Goal: Transaction & Acquisition: Purchase product/service

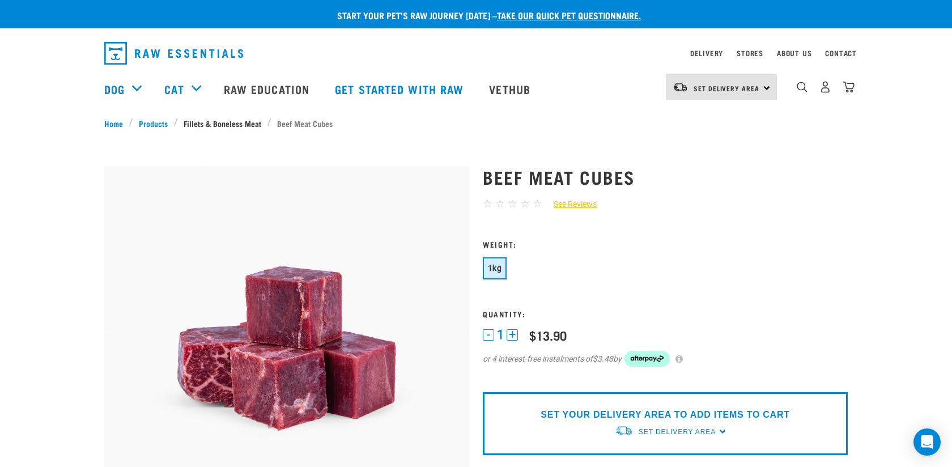
click at [239, 127] on link "Fillets & Boneless Meat" at bounding box center [223, 123] width 90 height 12
click at [304, 121] on li "Beef Meat Cubes" at bounding box center [303, 123] width 71 height 12
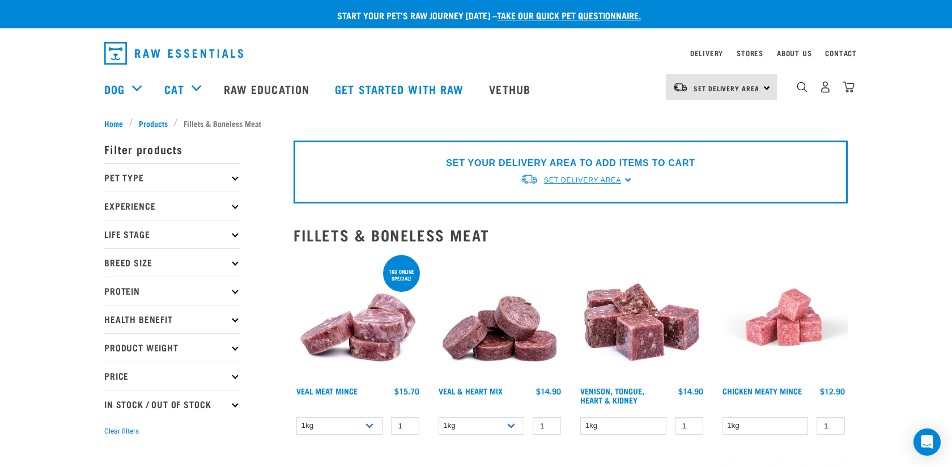
click at [617, 181] on span "Set Delivery Area" at bounding box center [582, 180] width 77 height 8
click at [574, 209] on link "[GEOGRAPHIC_DATA]" at bounding box center [576, 206] width 113 height 19
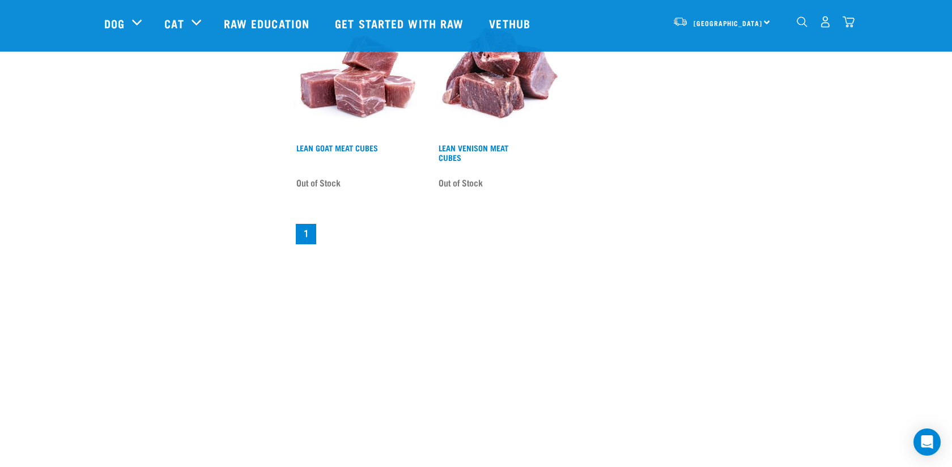
scroll to position [1079, 0]
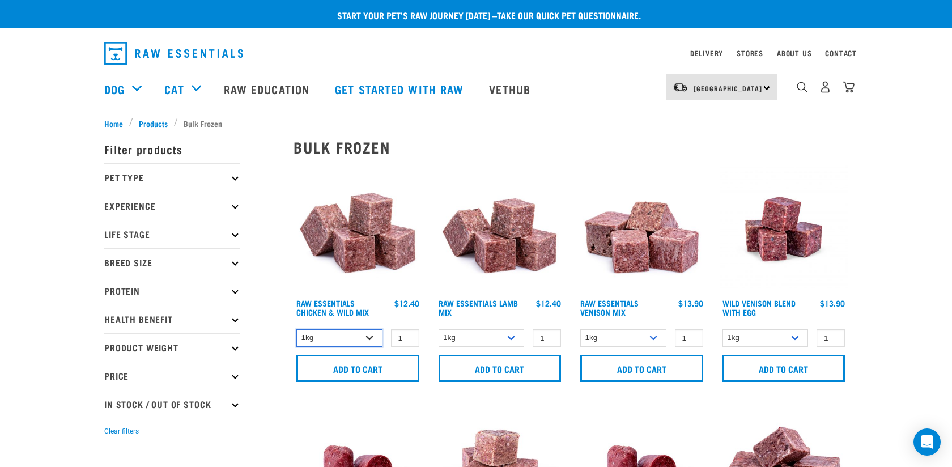
select select "731"
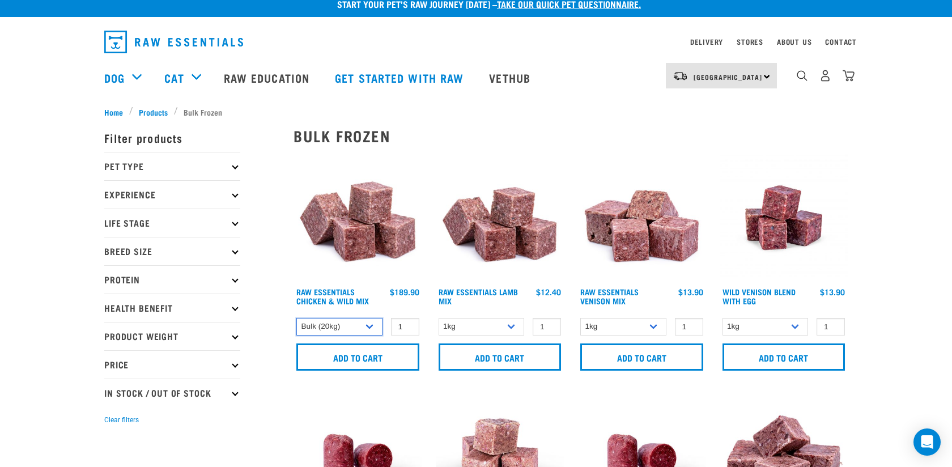
scroll to position [9, 0]
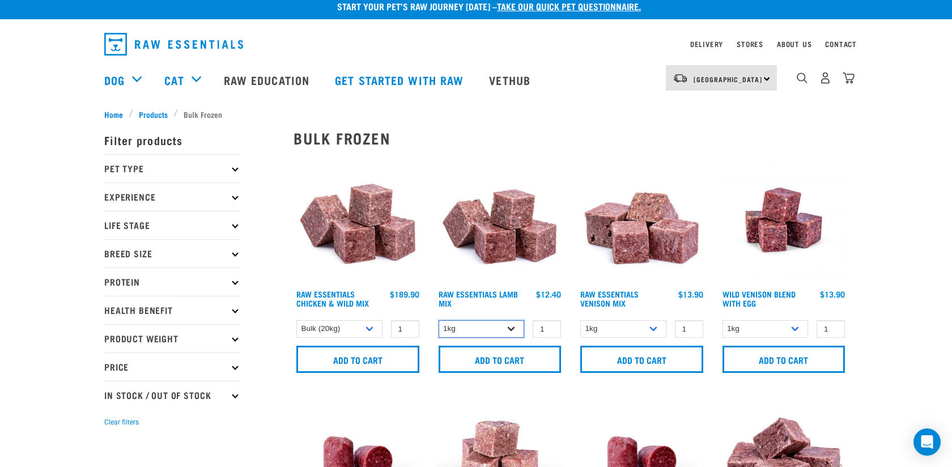
select select "758"
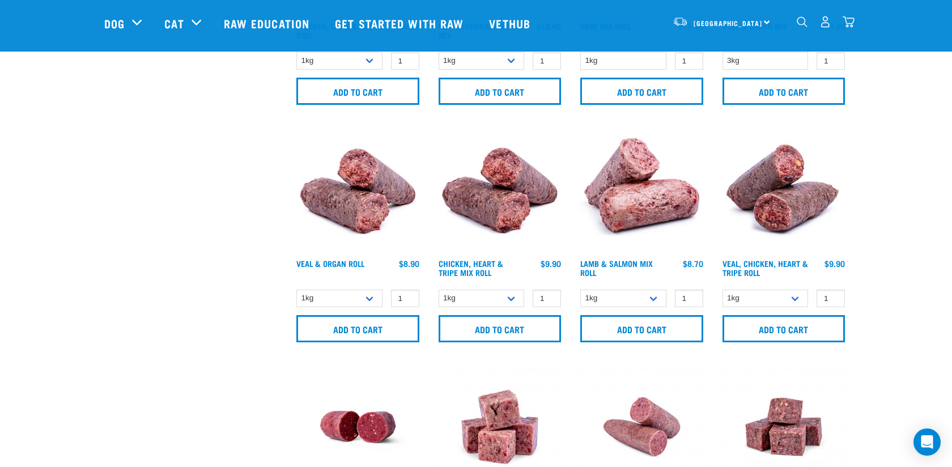
scroll to position [442, 0]
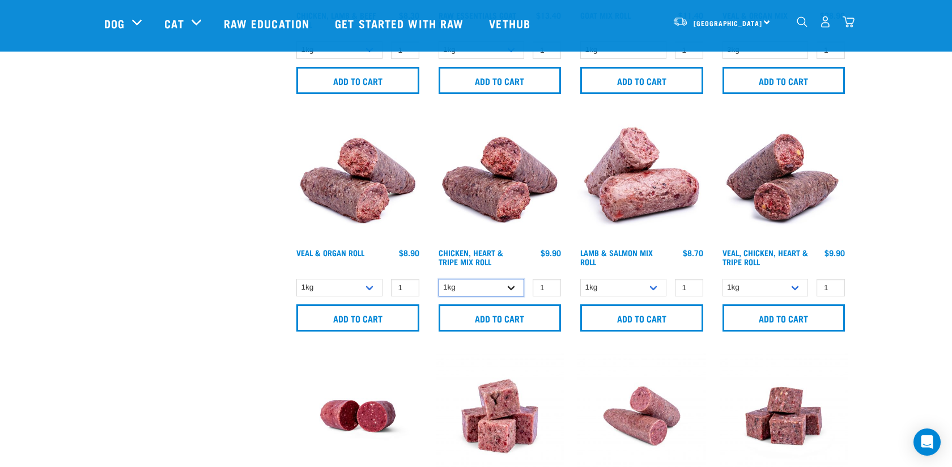
select select "912"
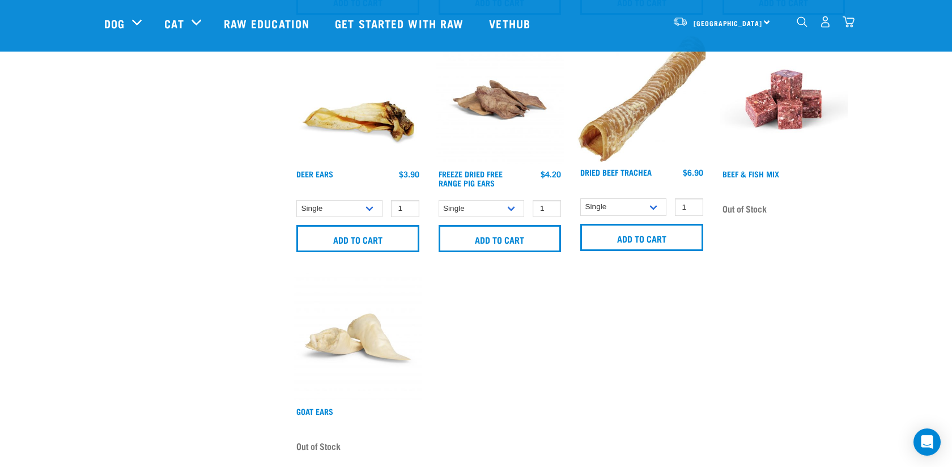
scroll to position [1408, 0]
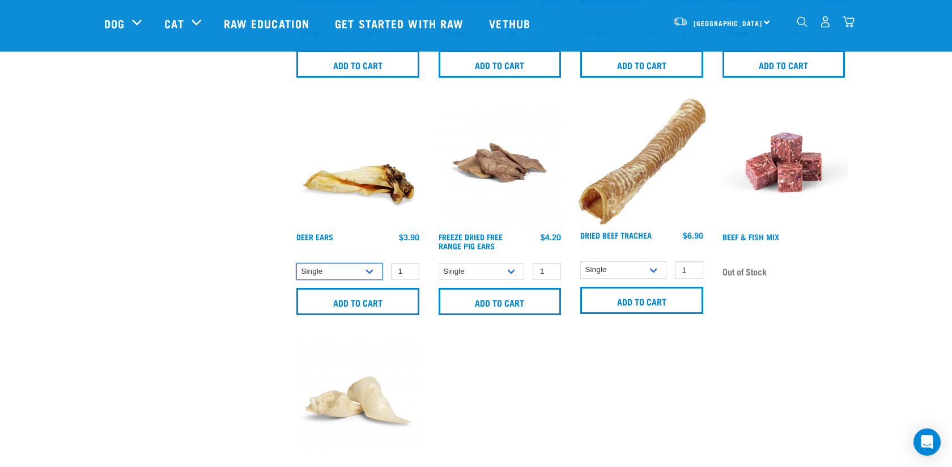
drag, startPoint x: 330, startPoint y: 266, endPoint x: 180, endPoint y: 308, distance: 156.1
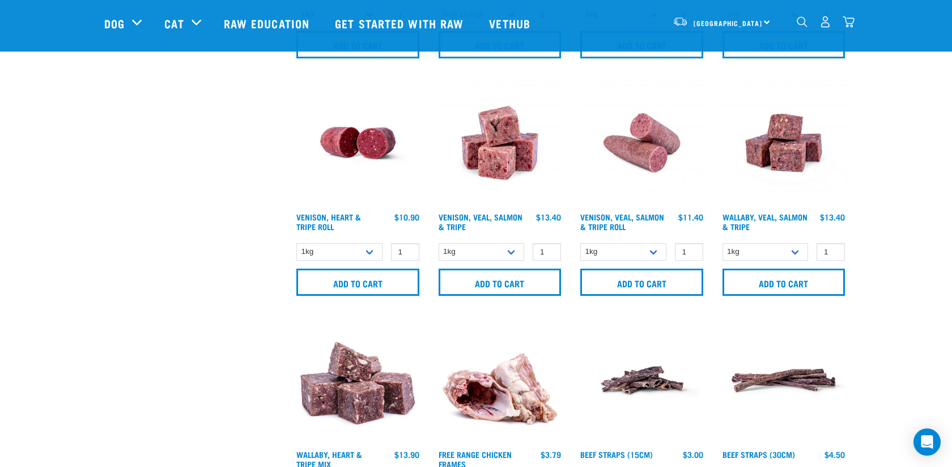
scroll to position [707, 0]
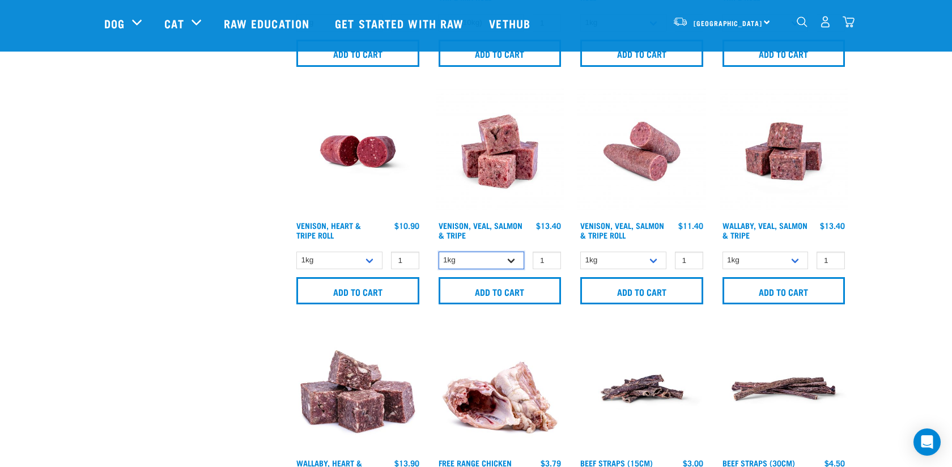
select select "327935"
select select "336057"
select select "418565"
select select "278010"
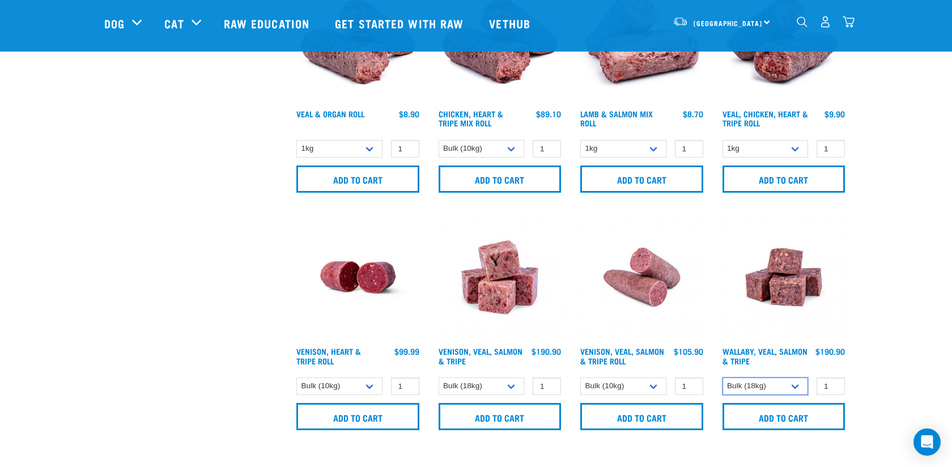
scroll to position [520, 0]
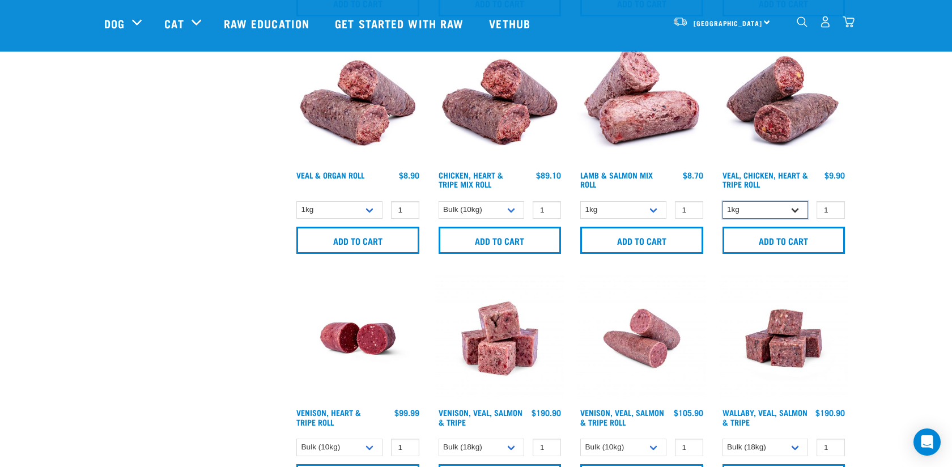
select select "176976"
select select "913"
select select "920"
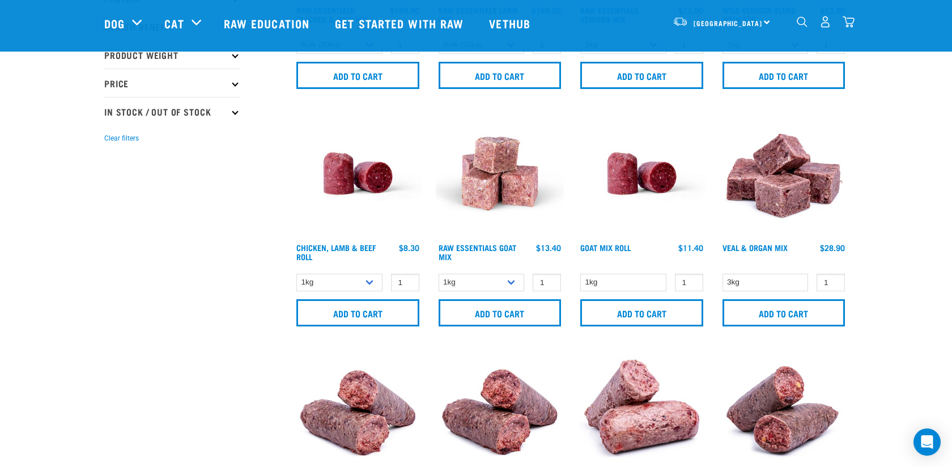
scroll to position [207, 0]
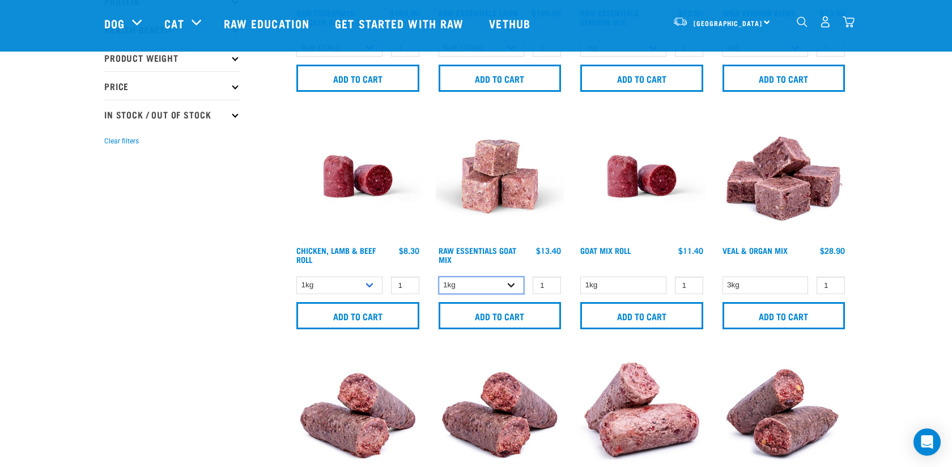
select select "344957"
select select "418575"
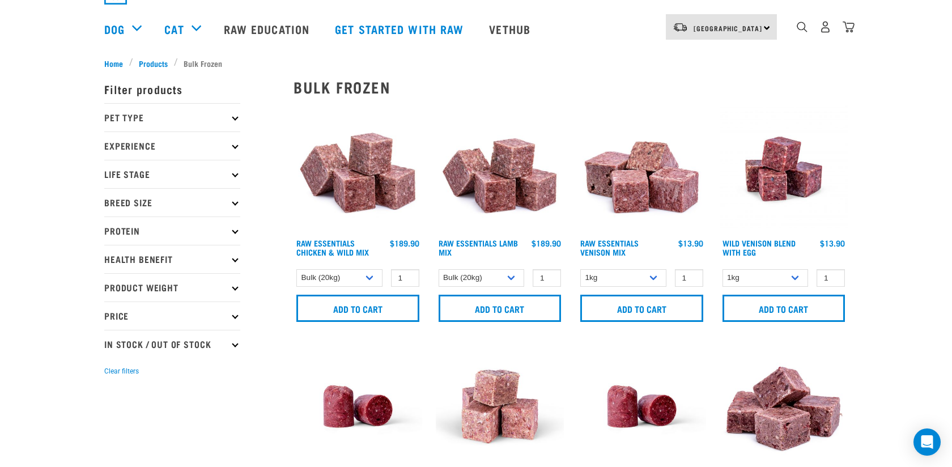
scroll to position [0, 0]
